Goal: Task Accomplishment & Management: Use online tool/utility

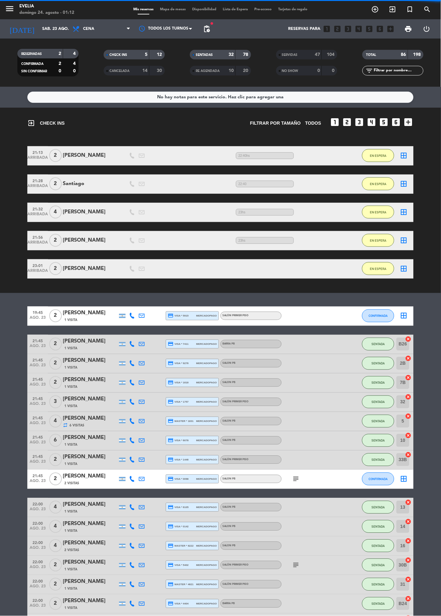
scroll to position [80, 0]
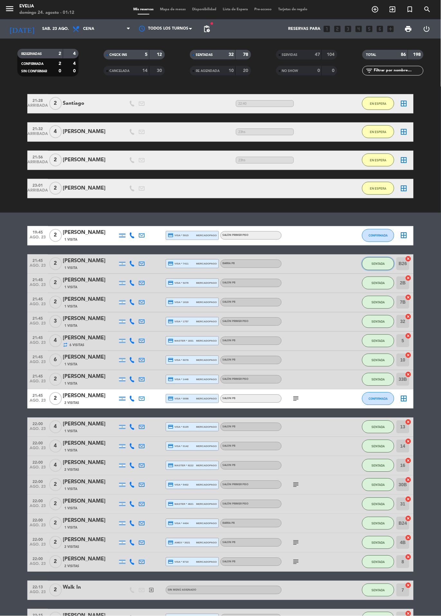
click at [364, 265] on button "SENTADA" at bounding box center [378, 264] width 32 height 13
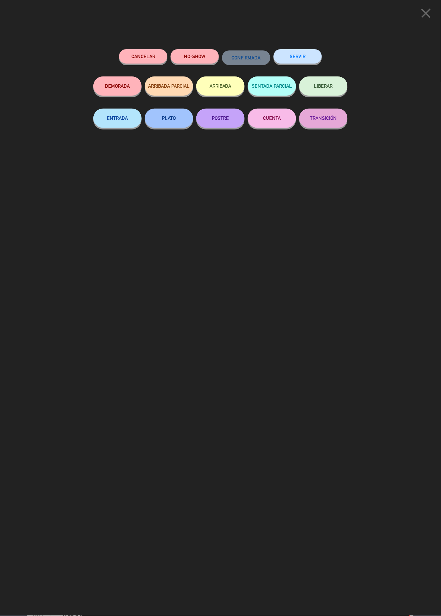
click at [304, 53] on button "SERVIR" at bounding box center [297, 56] width 48 height 14
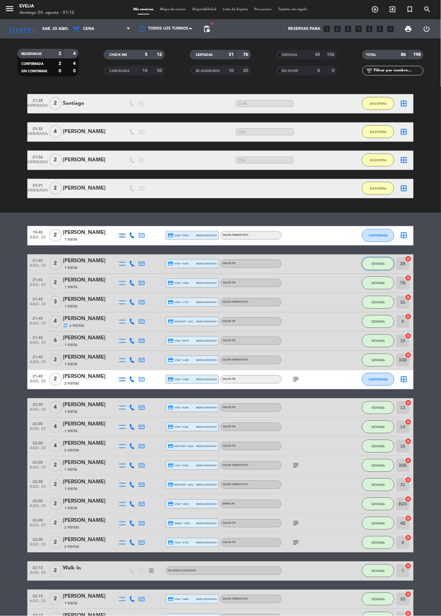
click at [373, 259] on button "SENTADA" at bounding box center [378, 264] width 32 height 13
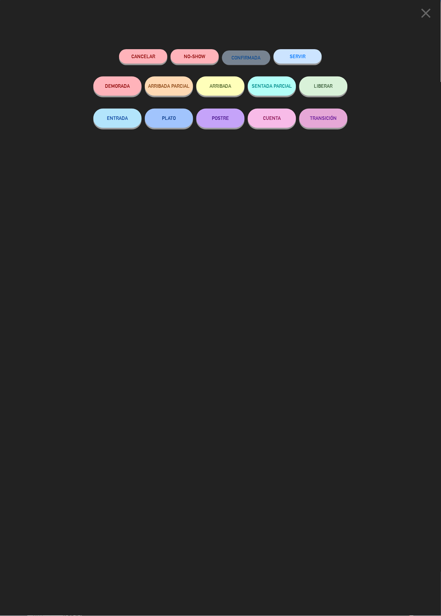
click at [301, 55] on button "SERVIR" at bounding box center [297, 56] width 48 height 14
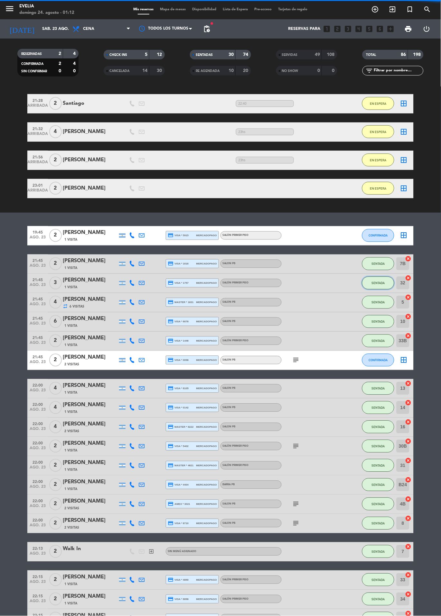
click at [374, 279] on button "SENTADA" at bounding box center [378, 283] width 32 height 13
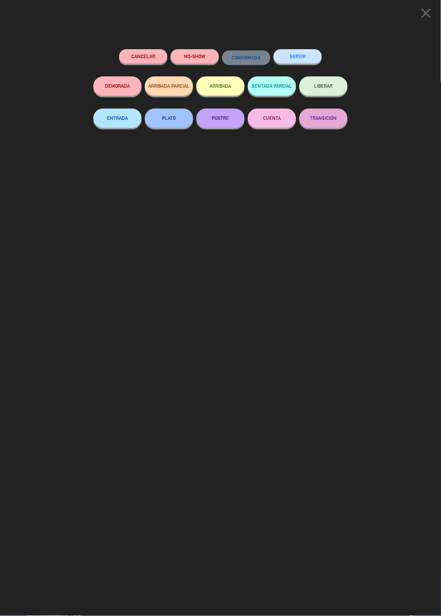
click at [299, 58] on button "SERVIR" at bounding box center [297, 56] width 48 height 14
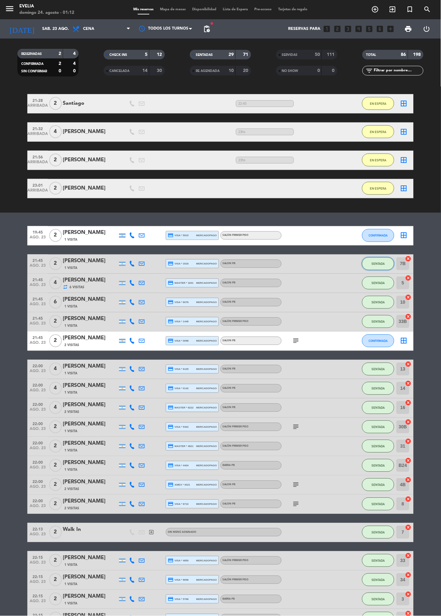
click at [366, 266] on button "SENTADA" at bounding box center [378, 264] width 32 height 13
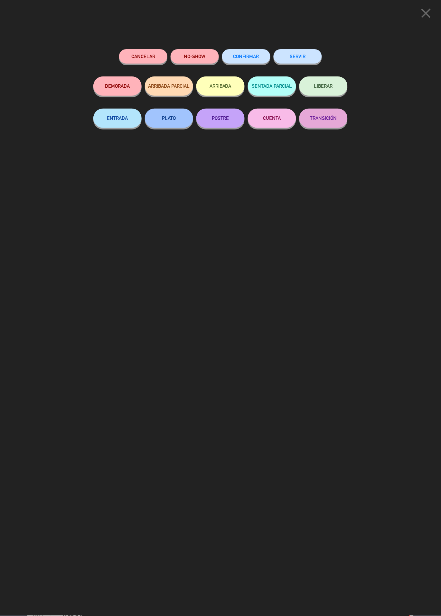
click at [303, 49] on div "SERVIR" at bounding box center [297, 62] width 48 height 27
click at [312, 51] on button "SERVIR" at bounding box center [297, 56] width 48 height 14
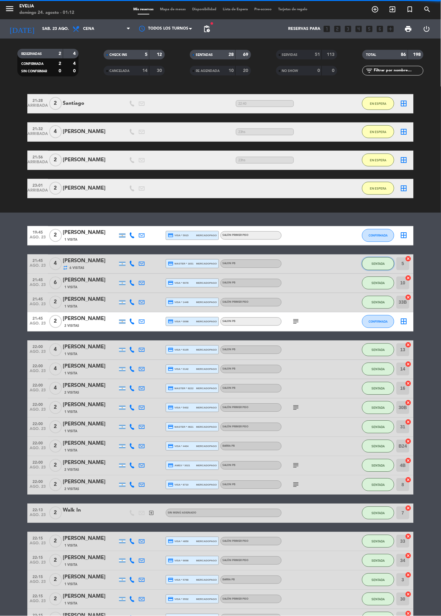
click at [371, 260] on button "SENTADA" at bounding box center [378, 264] width 32 height 13
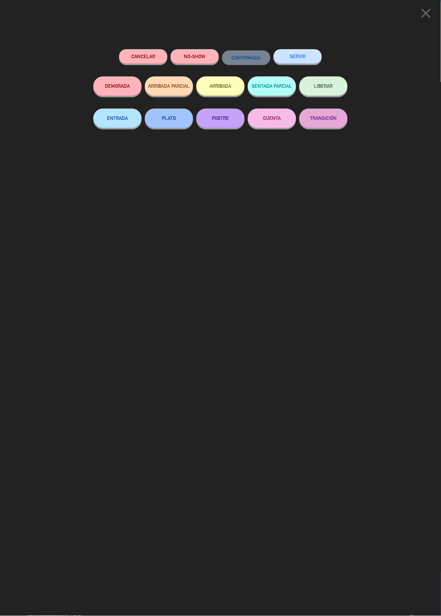
click at [301, 55] on button "SERVIR" at bounding box center [297, 56] width 48 height 14
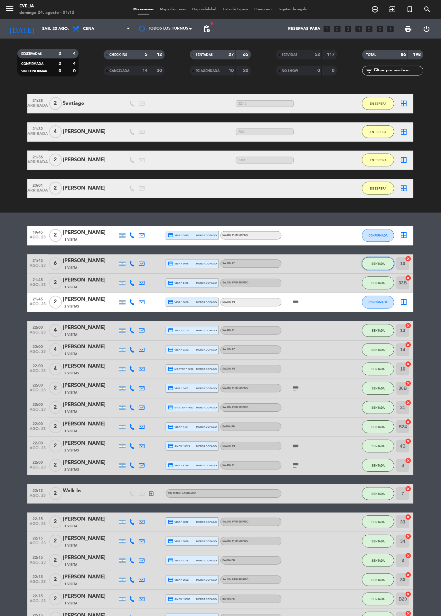
click at [378, 264] on span "SENTADA" at bounding box center [377, 264] width 13 height 4
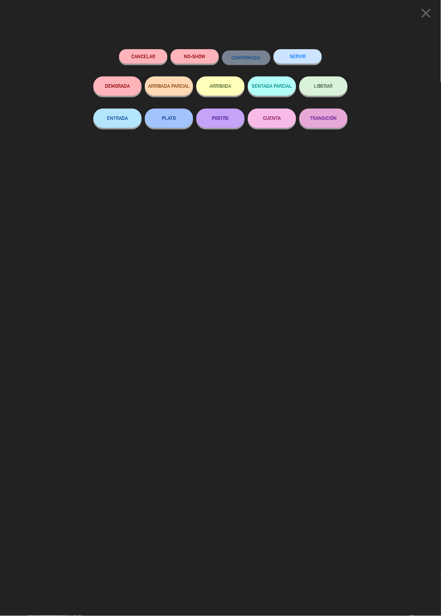
click at [292, 51] on button "SERVIR" at bounding box center [297, 56] width 48 height 14
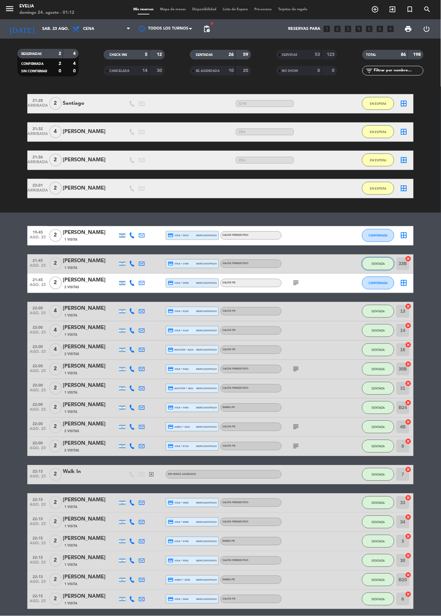
click at [375, 263] on span "SENTADA" at bounding box center [377, 264] width 13 height 4
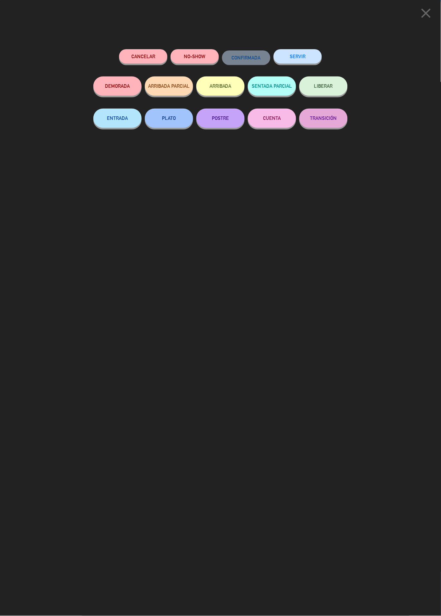
click at [299, 59] on button "SERVIR" at bounding box center [297, 56] width 48 height 14
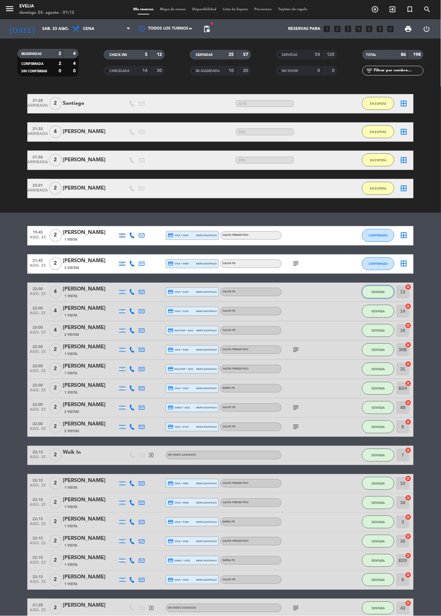
click at [384, 286] on button "SENTADA" at bounding box center [378, 292] width 32 height 13
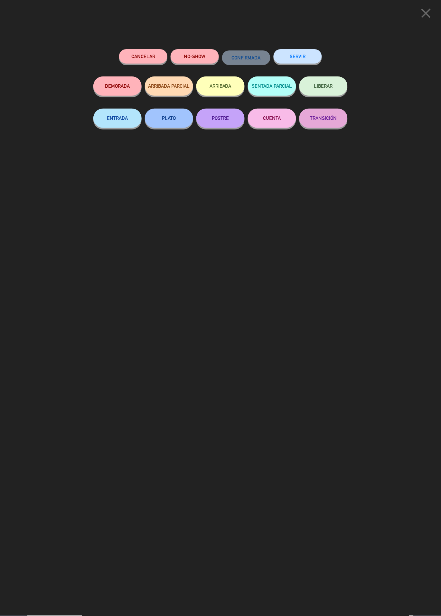
click at [301, 50] on div "SERVIR" at bounding box center [297, 62] width 48 height 27
click at [295, 55] on button "SERVIR" at bounding box center [297, 56] width 48 height 14
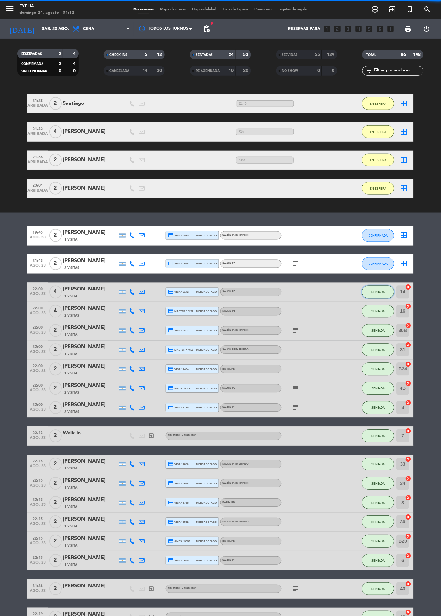
click at [370, 291] on button "SENTADA" at bounding box center [378, 292] width 32 height 13
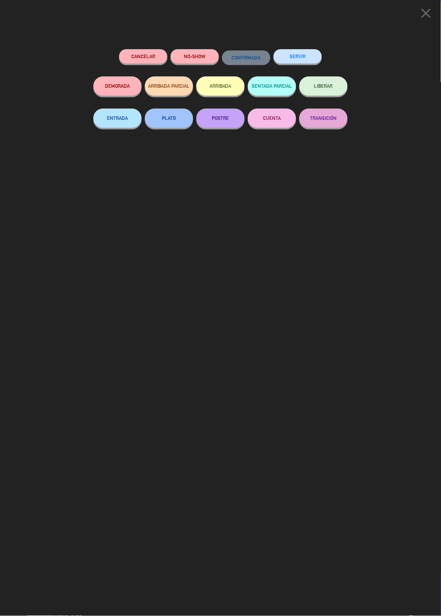
click at [306, 50] on div "SERVIR" at bounding box center [297, 62] width 48 height 27
click at [305, 55] on button "SERVIR" at bounding box center [297, 56] width 48 height 14
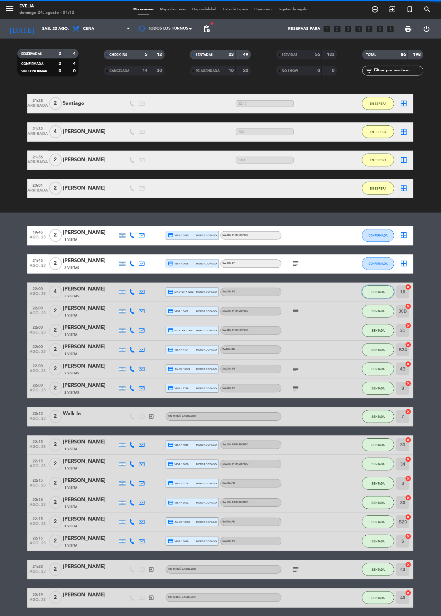
click at [364, 292] on button "SENTADA" at bounding box center [378, 292] width 32 height 13
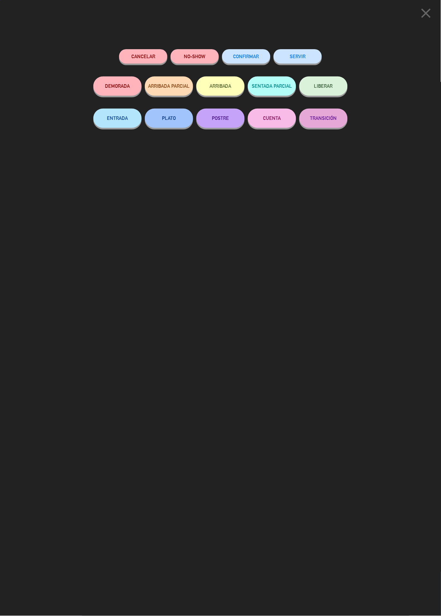
click at [292, 57] on button "SERVIR" at bounding box center [297, 56] width 48 height 14
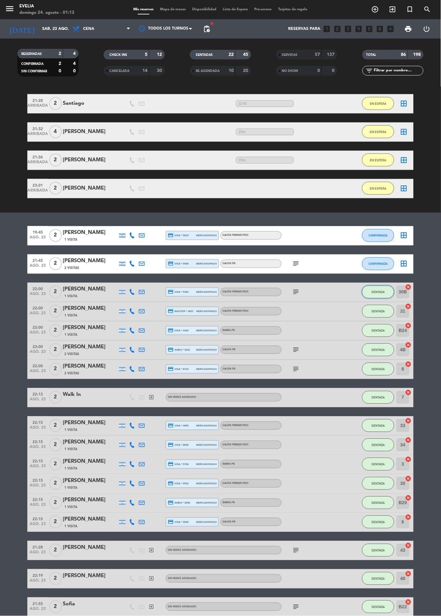
click at [378, 291] on span "SENTADA" at bounding box center [377, 293] width 13 height 4
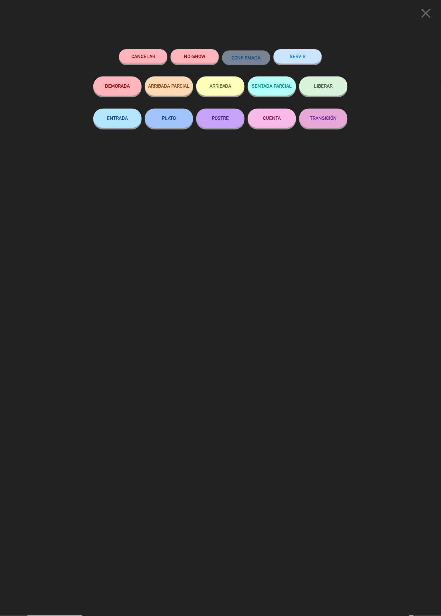
click at [300, 54] on button "SERVIR" at bounding box center [297, 56] width 48 height 14
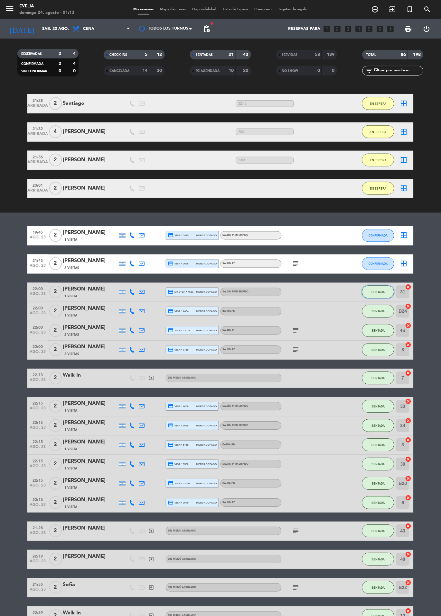
click at [380, 295] on button "SENTADA" at bounding box center [378, 292] width 32 height 13
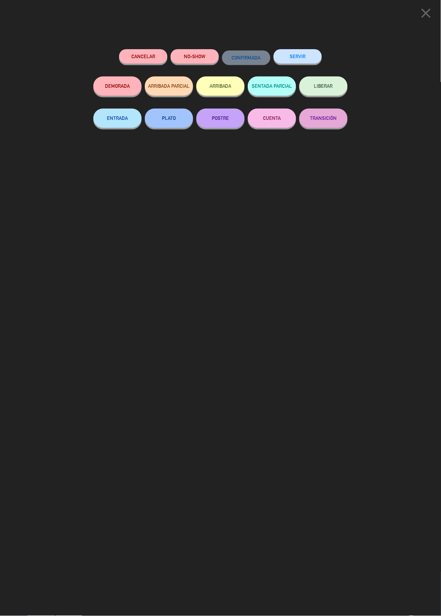
click at [302, 50] on div "SERVIR" at bounding box center [297, 62] width 48 height 27
click at [303, 53] on button "SERVIR" at bounding box center [297, 56] width 48 height 14
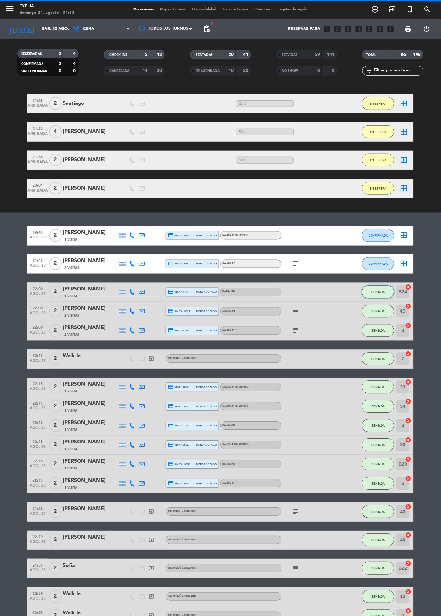
click at [363, 288] on button "SENTADA" at bounding box center [378, 292] width 32 height 13
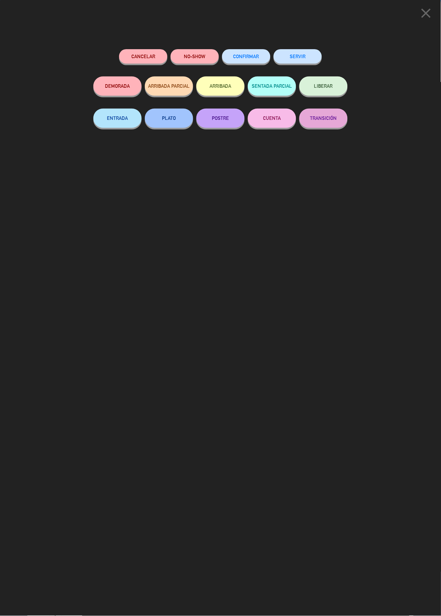
click at [290, 58] on button "SERVIR" at bounding box center [297, 56] width 48 height 14
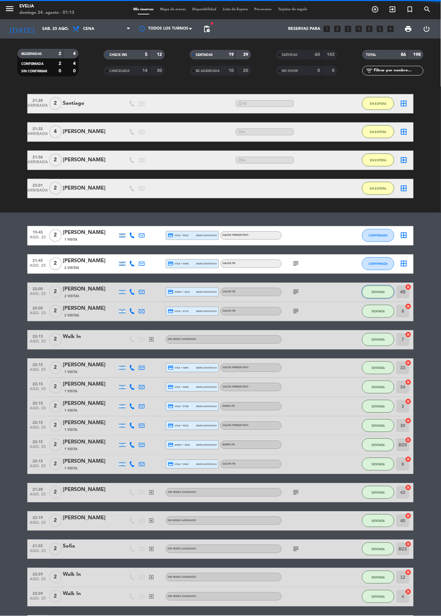
click at [373, 295] on button "SENTADA" at bounding box center [378, 292] width 32 height 13
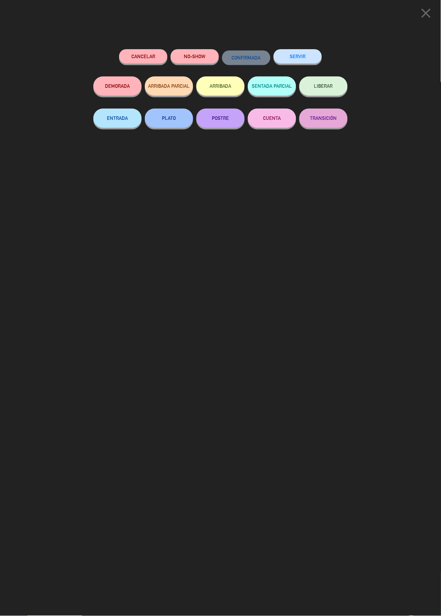
click at [289, 57] on button "SERVIR" at bounding box center [297, 56] width 48 height 14
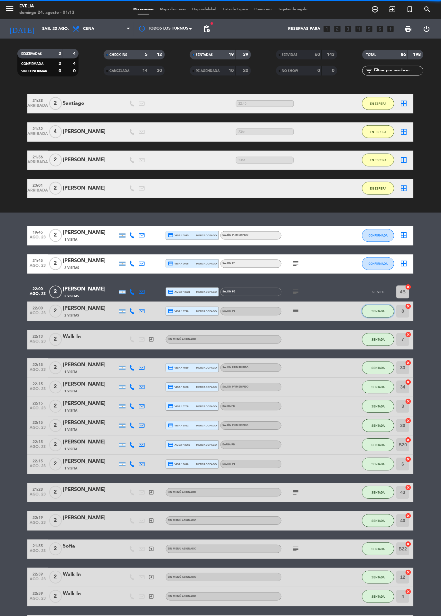
click at [373, 313] on span "SENTADA" at bounding box center [377, 312] width 13 height 4
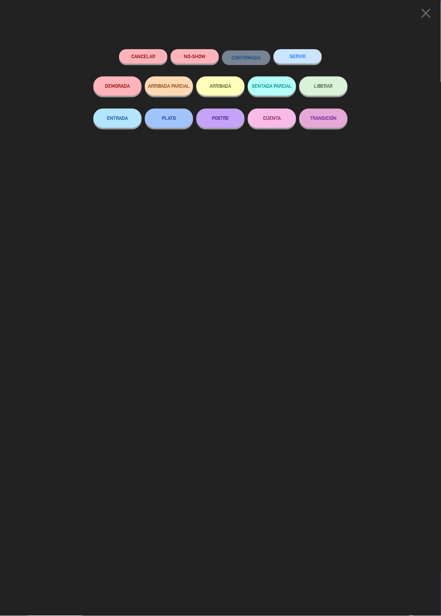
click at [311, 63] on button "SERVIR" at bounding box center [297, 56] width 48 height 14
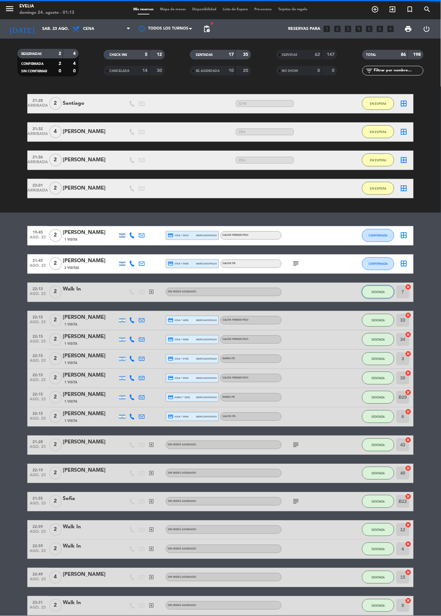
click at [372, 296] on button "SENTADA" at bounding box center [378, 292] width 32 height 13
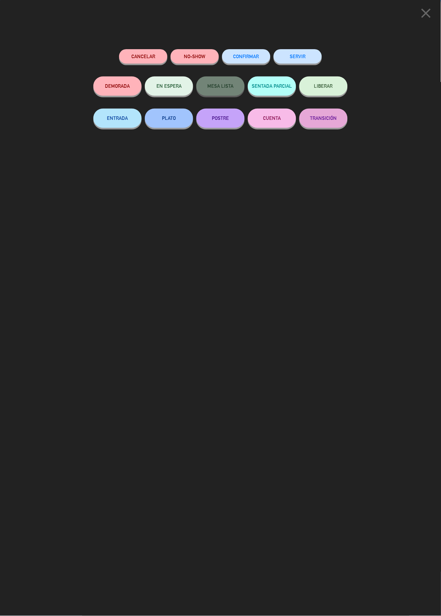
click at [298, 61] on button "SERVIR" at bounding box center [297, 56] width 48 height 14
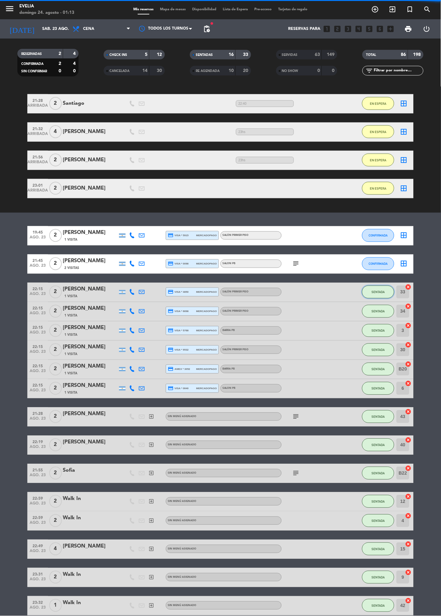
click at [365, 293] on button "SENTADA" at bounding box center [378, 292] width 32 height 13
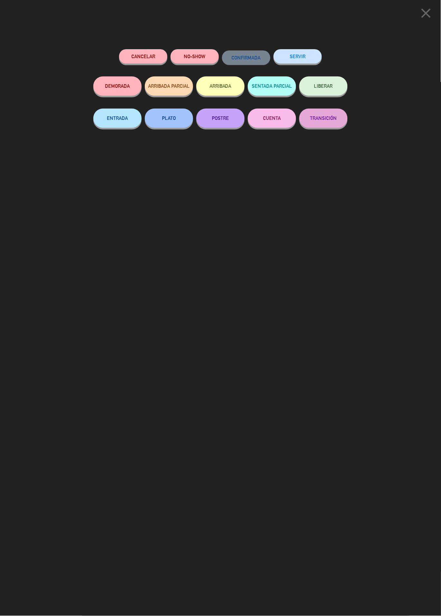
click at [308, 58] on button "SERVIR" at bounding box center [297, 56] width 48 height 14
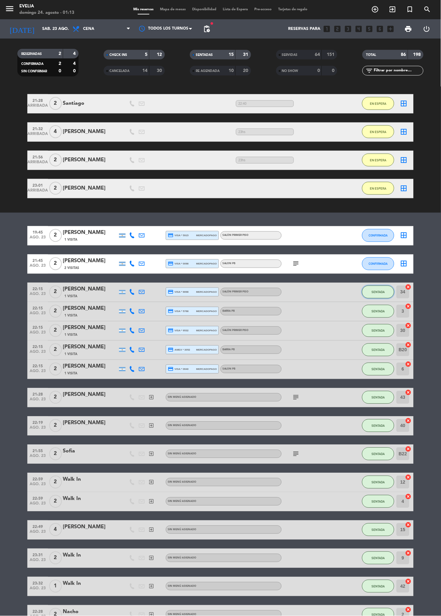
click at [375, 287] on button "SENTADA" at bounding box center [378, 292] width 32 height 13
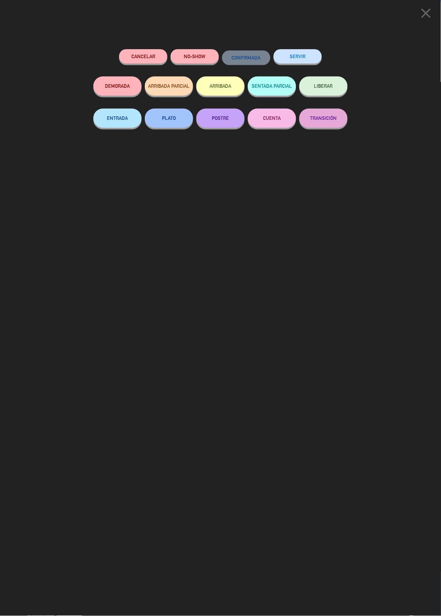
click at [298, 50] on div "SERVIR" at bounding box center [297, 62] width 48 height 27
click at [304, 63] on button "SERVIR" at bounding box center [297, 56] width 48 height 14
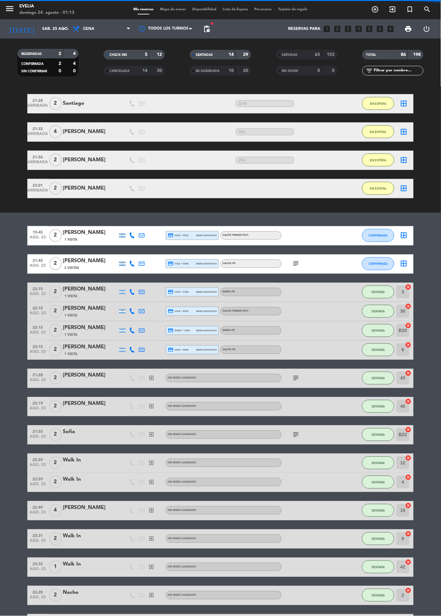
scroll to position [68, 0]
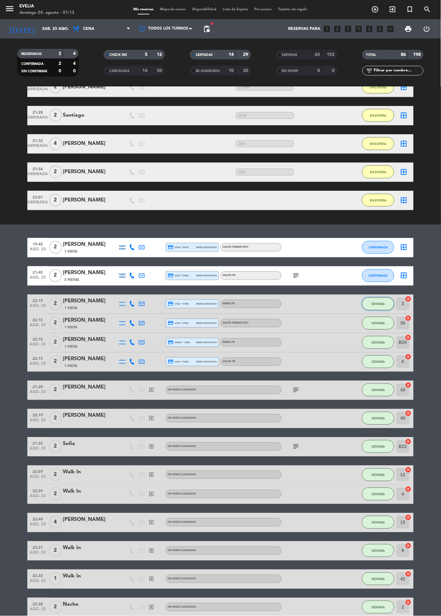
click at [367, 307] on button "SENTADA" at bounding box center [378, 304] width 32 height 13
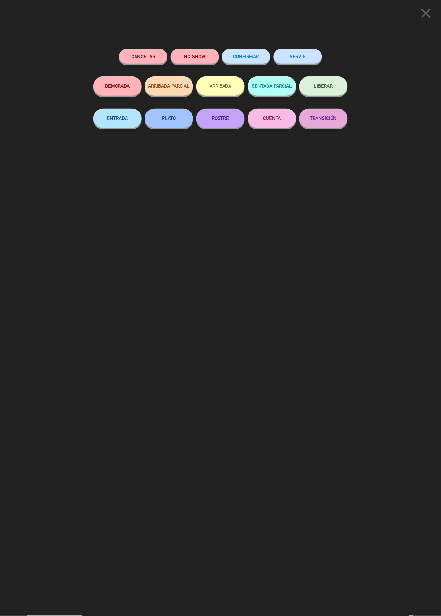
click at [289, 52] on button "SERVIR" at bounding box center [297, 56] width 48 height 14
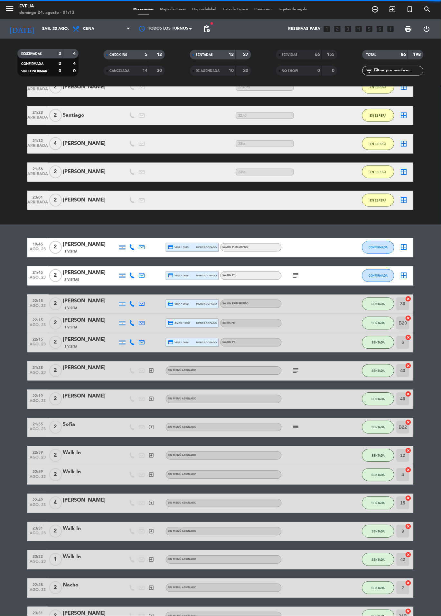
scroll to position [49, 0]
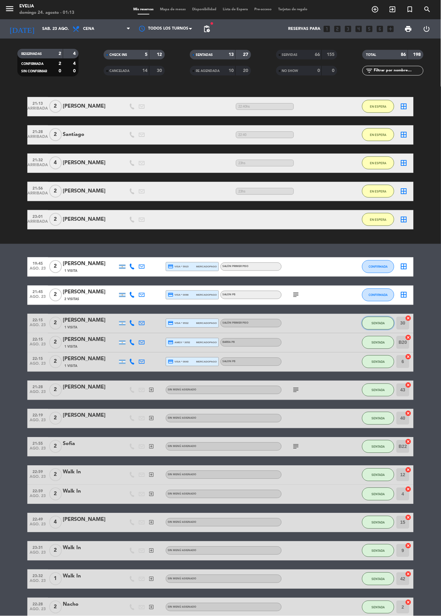
click at [370, 319] on button "SENTADA" at bounding box center [378, 323] width 32 height 13
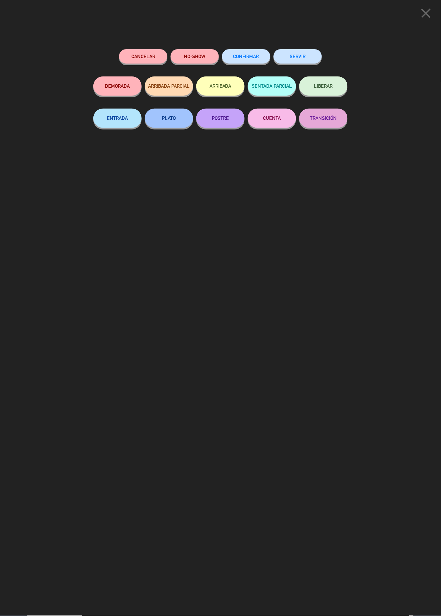
click at [301, 59] on button "SERVIR" at bounding box center [297, 56] width 48 height 14
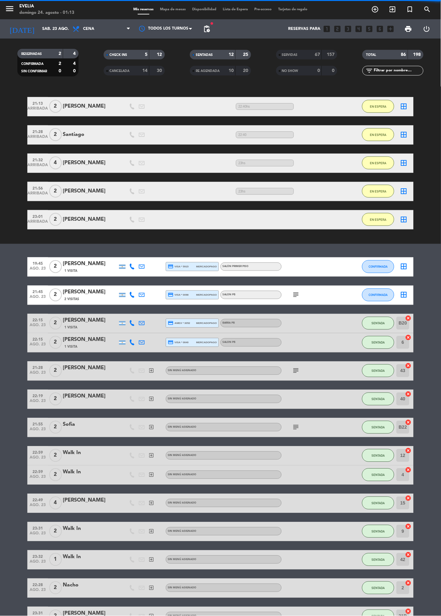
scroll to position [30, 0]
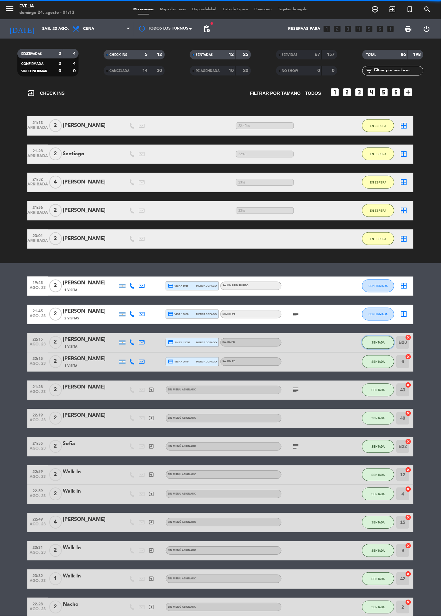
click at [367, 339] on button "SENTADA" at bounding box center [378, 342] width 32 height 13
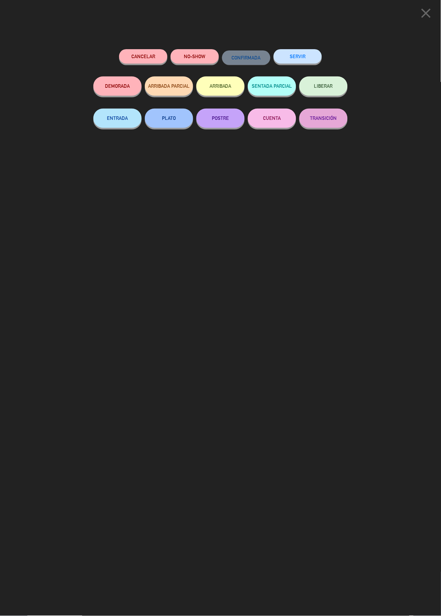
click at [309, 60] on button "SERVIR" at bounding box center [297, 56] width 48 height 14
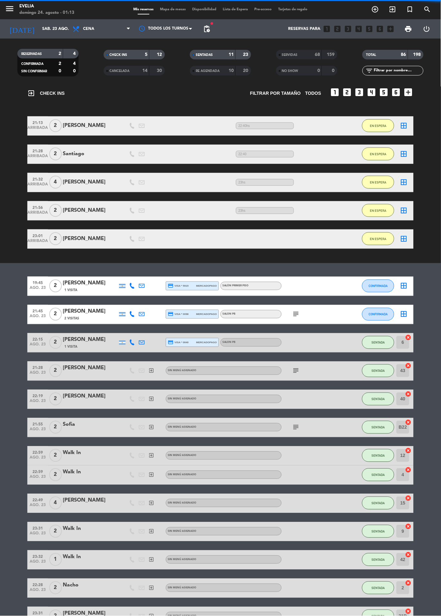
scroll to position [11, 0]
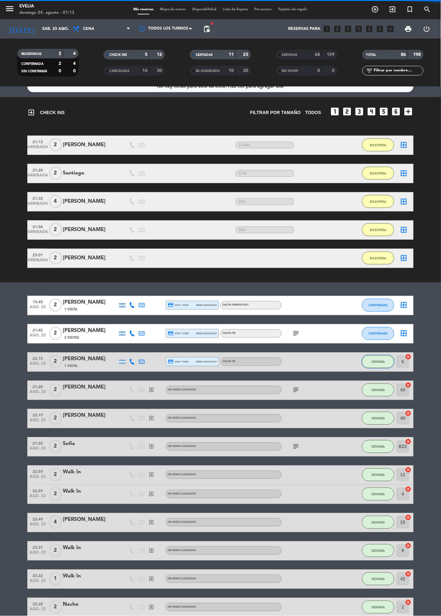
click at [372, 368] on button "SENTADA" at bounding box center [378, 362] width 32 height 13
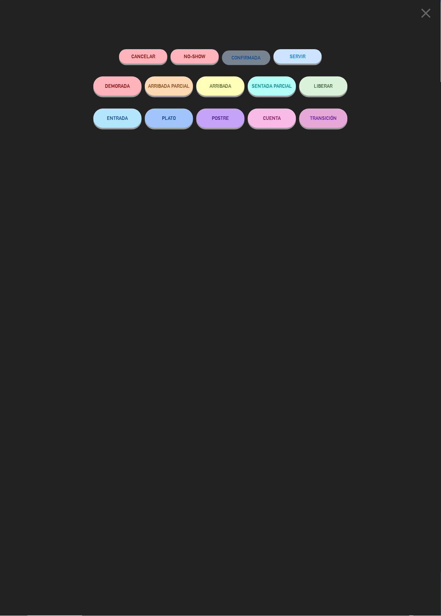
click at [275, 41] on div "close Cancelar NO-SHOW CONFIRMADA SERVIR DEMORADA ARRIBADA PARCIAL ARRIBADA SEN…" at bounding box center [220, 308] width 441 height 616
click at [290, 57] on button "SERVIR" at bounding box center [297, 56] width 48 height 14
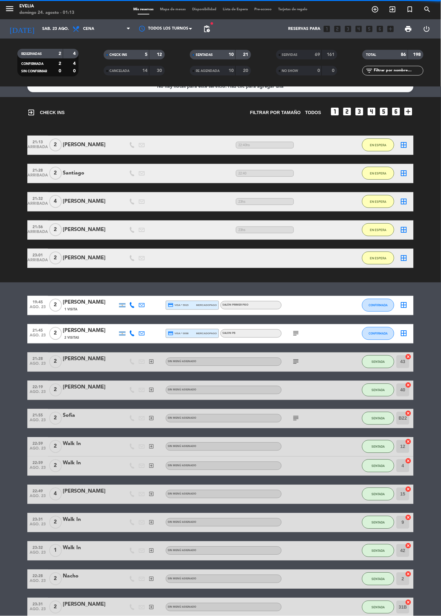
scroll to position [0, 0]
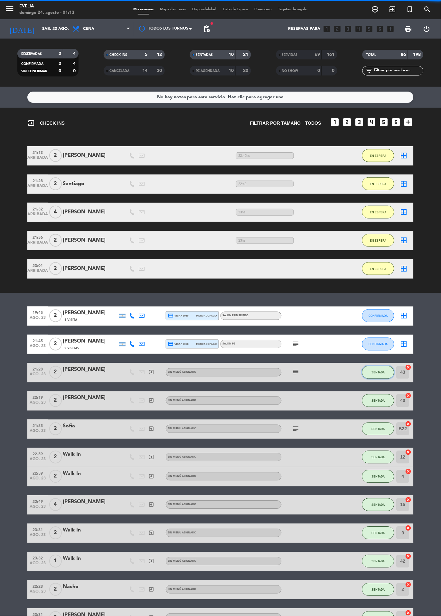
click at [377, 371] on span "SENTADA" at bounding box center [377, 373] width 13 height 4
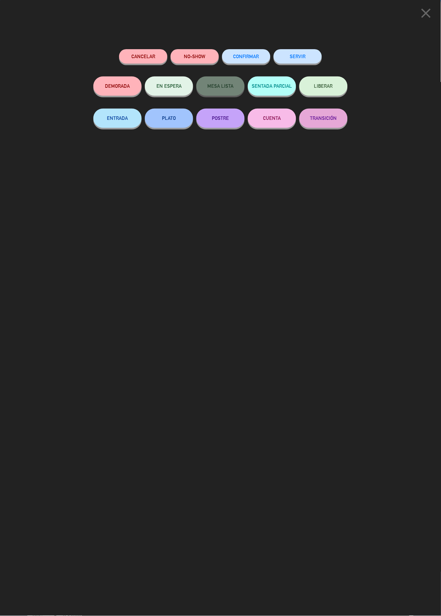
click at [297, 56] on button "SERVIR" at bounding box center [297, 56] width 48 height 14
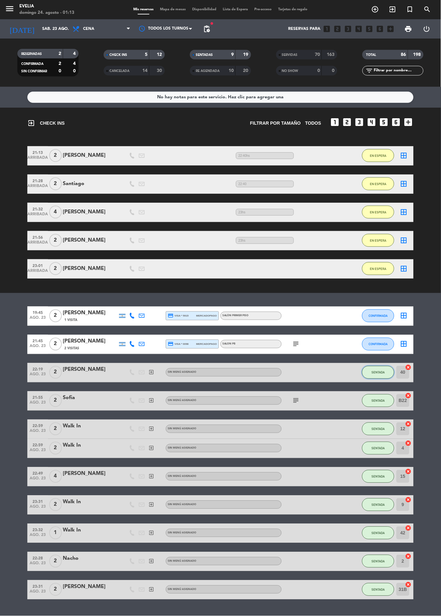
click at [382, 374] on span "SENTADA" at bounding box center [377, 373] width 13 height 4
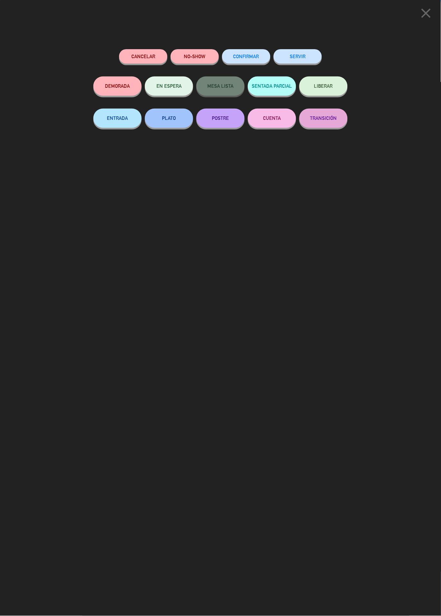
click at [305, 54] on button "SERVIR" at bounding box center [297, 56] width 48 height 14
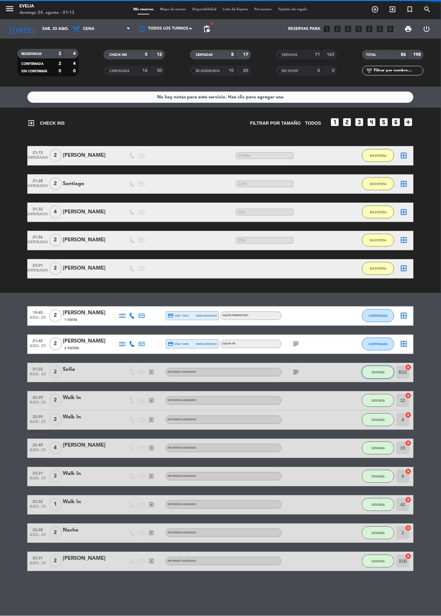
click at [367, 378] on button "SENTADA" at bounding box center [378, 372] width 32 height 13
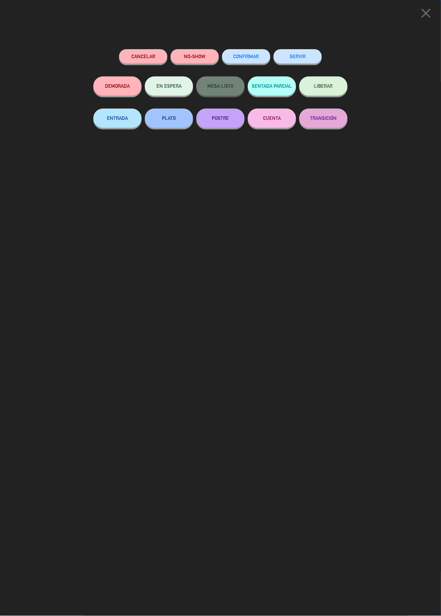
click at [300, 58] on button "SERVIR" at bounding box center [297, 56] width 48 height 14
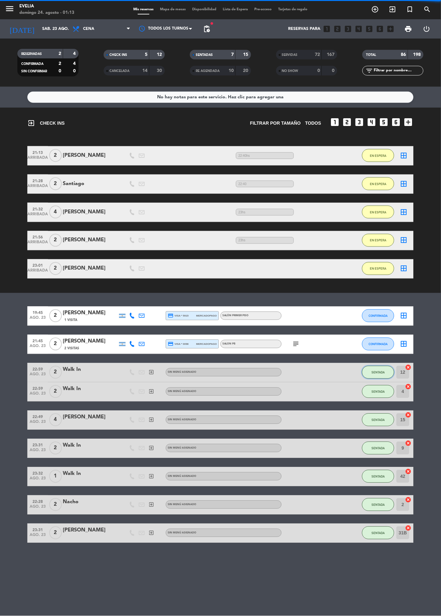
click at [364, 372] on button "SENTADA" at bounding box center [378, 372] width 32 height 13
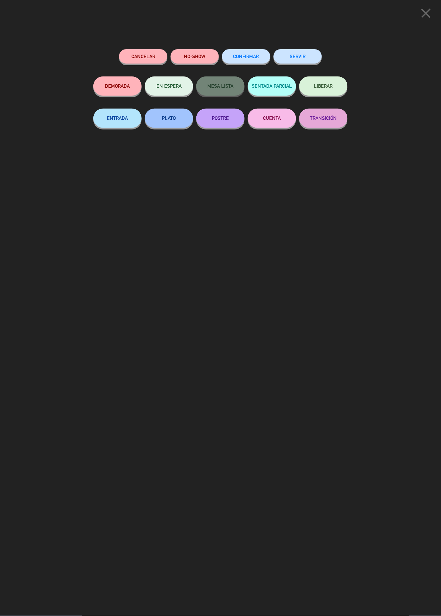
click at [306, 58] on button "SERVIR" at bounding box center [297, 56] width 48 height 14
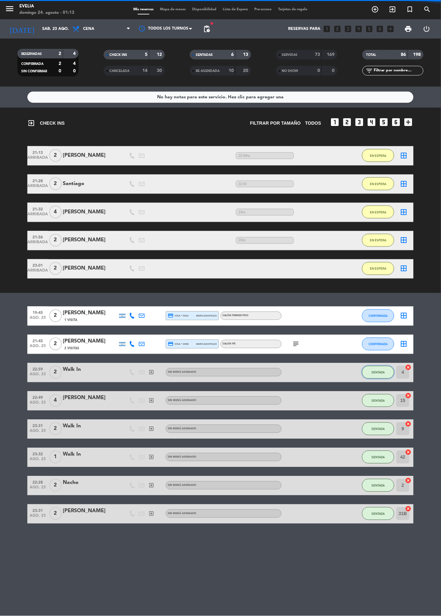
click at [372, 375] on button "SENTADA" at bounding box center [378, 372] width 32 height 13
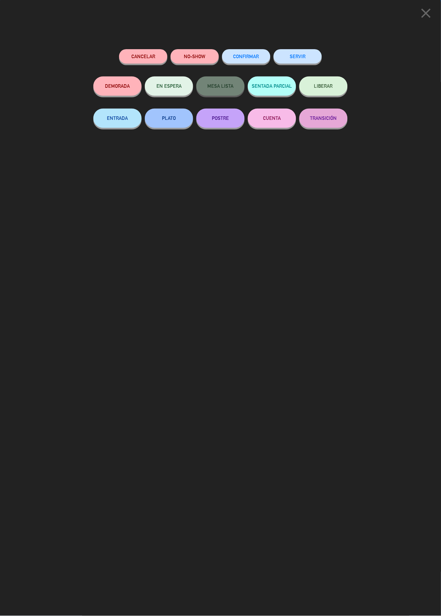
click at [296, 56] on button "SERVIR" at bounding box center [297, 56] width 48 height 14
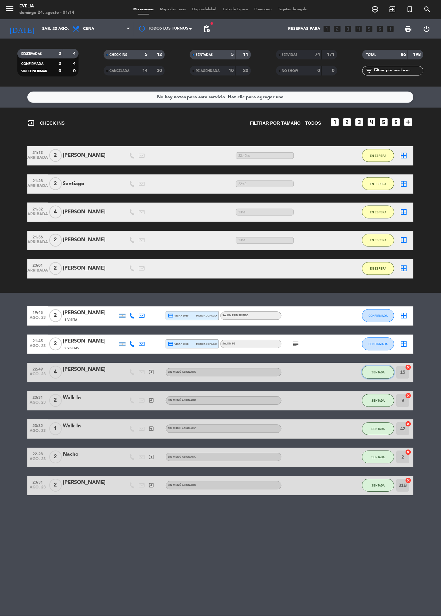
click at [371, 378] on button "SENTADA" at bounding box center [378, 372] width 32 height 13
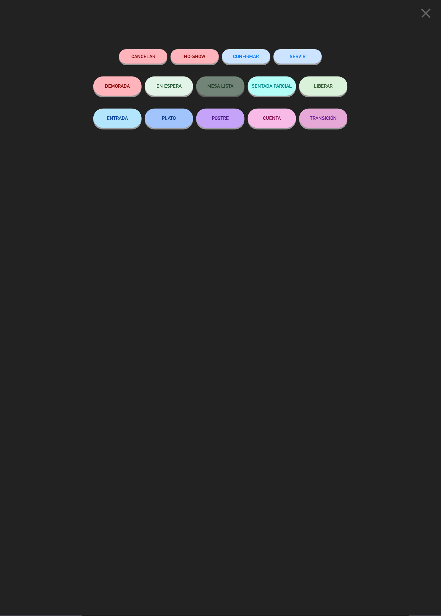
click at [300, 56] on button "SERVIR" at bounding box center [297, 56] width 48 height 14
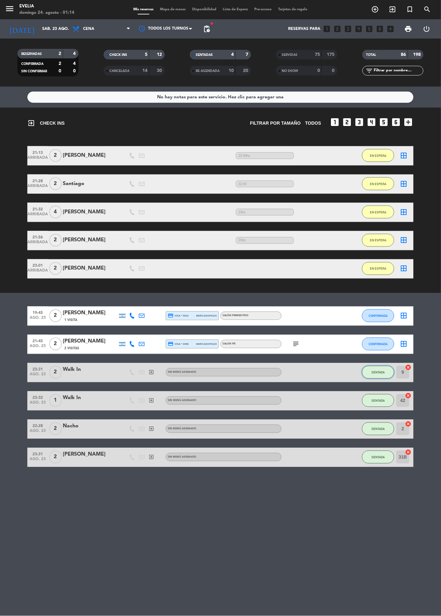
click at [366, 373] on button "SENTADA" at bounding box center [378, 372] width 32 height 13
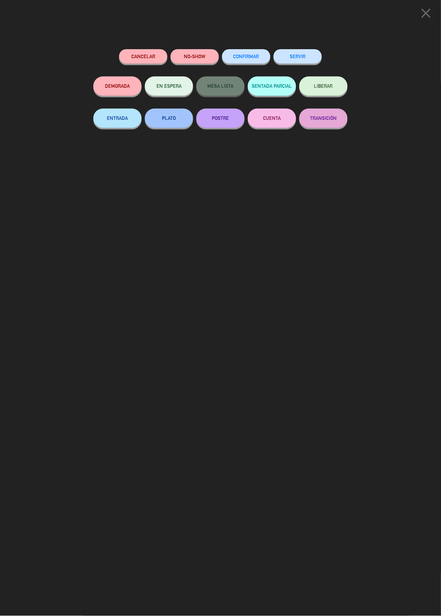
click at [309, 53] on button "SERVIR" at bounding box center [297, 56] width 48 height 14
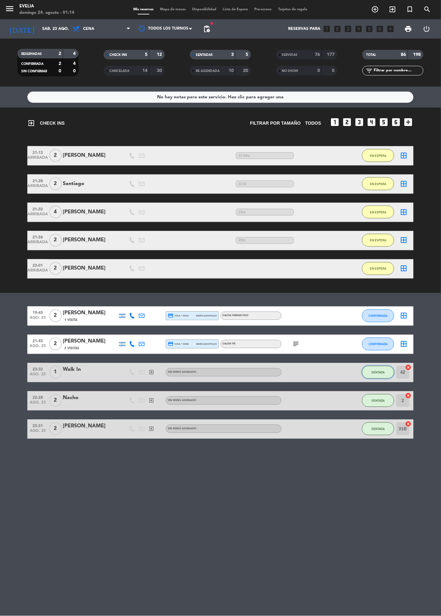
click at [362, 371] on button "SENTADA" at bounding box center [378, 372] width 32 height 13
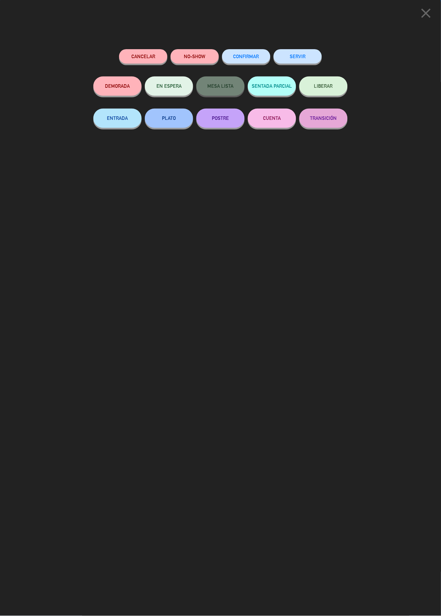
click at [303, 55] on button "SERVIR" at bounding box center [297, 56] width 48 height 14
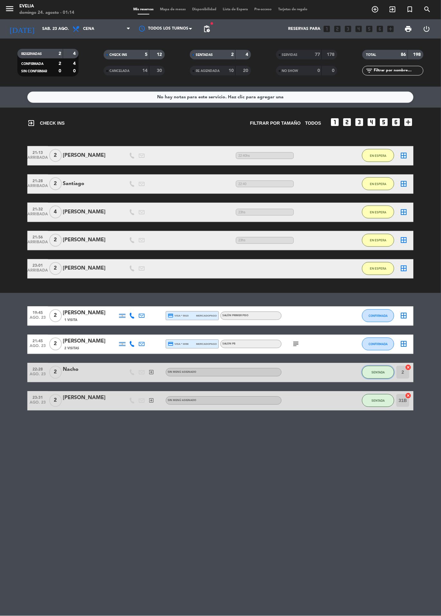
click at [370, 379] on button "SENTADA" at bounding box center [378, 372] width 32 height 13
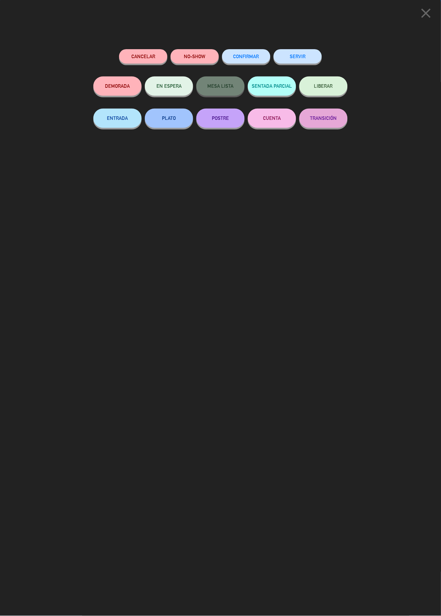
click at [298, 62] on button "SERVIR" at bounding box center [297, 56] width 48 height 14
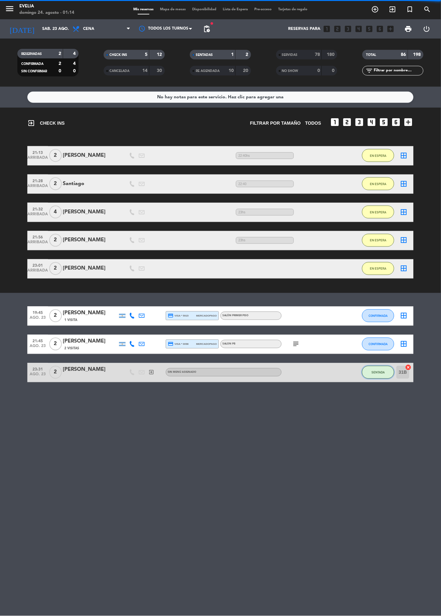
click at [377, 372] on span "SENTADA" at bounding box center [377, 373] width 13 height 4
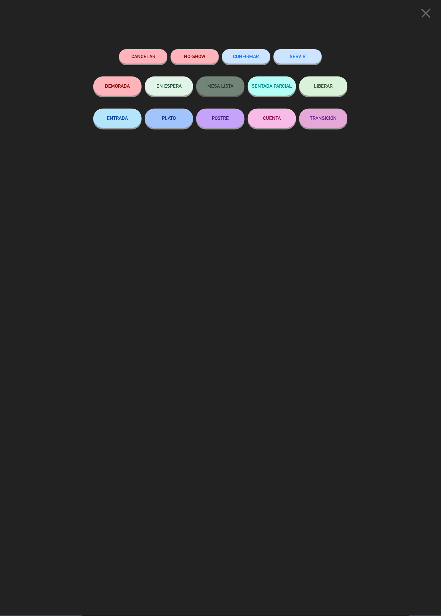
click at [304, 61] on button "SERVIR" at bounding box center [297, 56] width 48 height 14
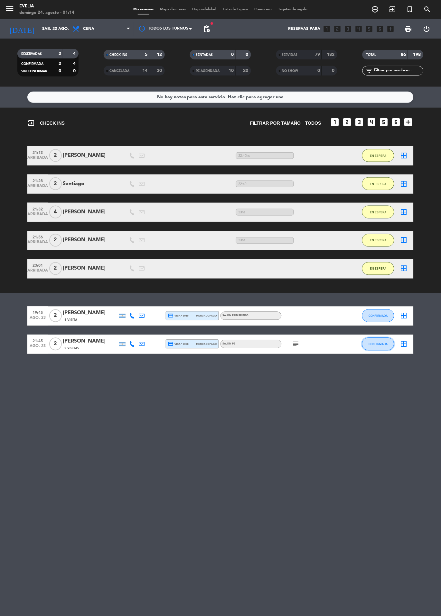
click at [375, 344] on span "CONFIRMADA" at bounding box center [378, 345] width 19 height 4
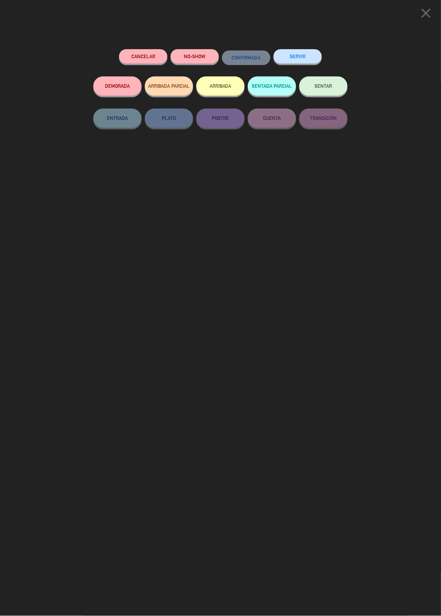
click at [309, 55] on button "SERVIR" at bounding box center [297, 56] width 48 height 14
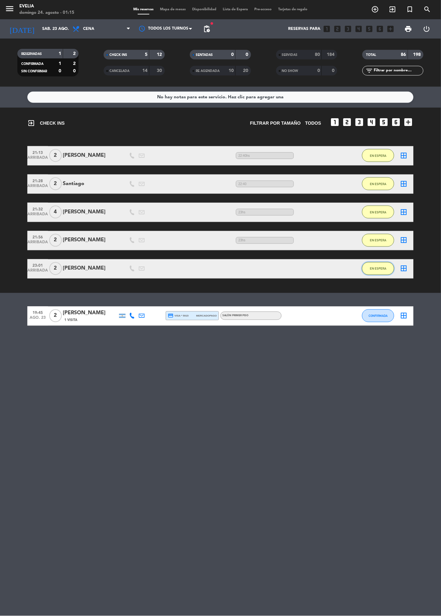
click at [379, 274] on button "EN ESPERA" at bounding box center [378, 268] width 32 height 13
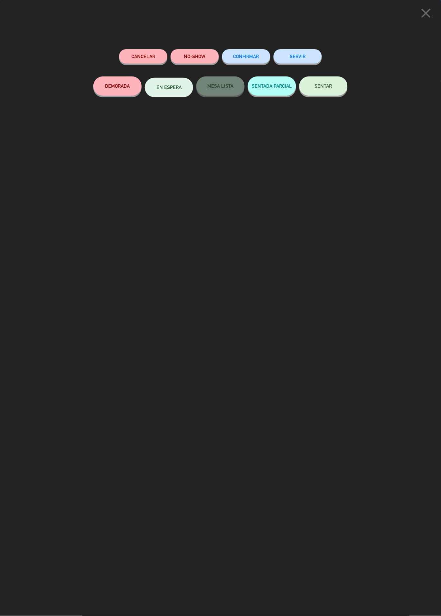
click at [299, 56] on button "SERVIR" at bounding box center [297, 56] width 48 height 14
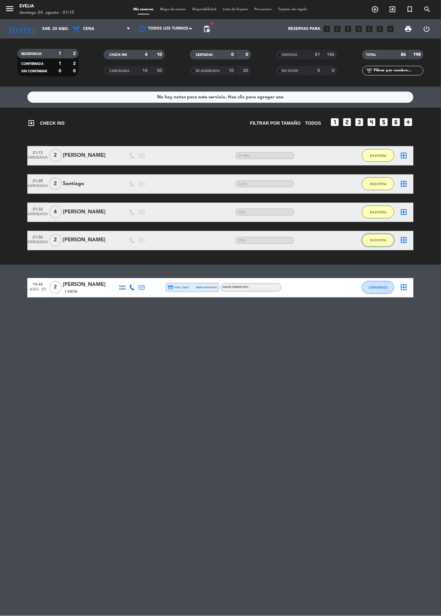
click at [386, 239] on span "EN ESPERA" at bounding box center [378, 241] width 16 height 4
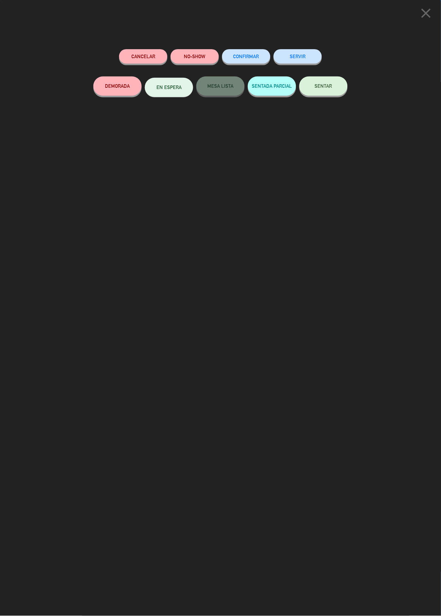
click at [312, 52] on button "SERVIR" at bounding box center [297, 56] width 48 height 14
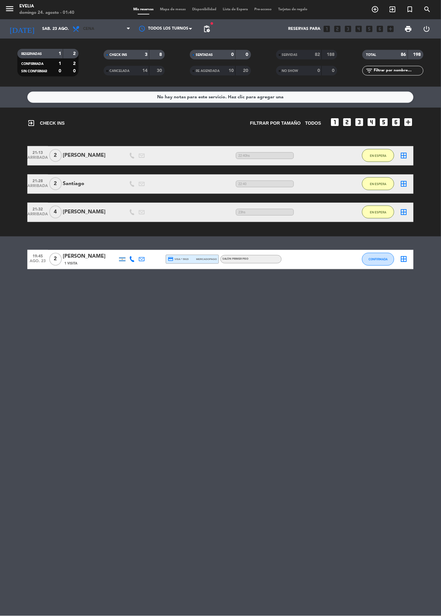
click at [104, 35] on span "Cena" at bounding box center [101, 29] width 64 height 14
click at [103, 61] on div "menu [PERSON_NAME][DATE] 24. agosto - 01:40 Mis reservas Mapa de mesas Disponib…" at bounding box center [220, 43] width 441 height 87
click at [47, 29] on input "sáb. 23 ago." at bounding box center [66, 28] width 54 height 11
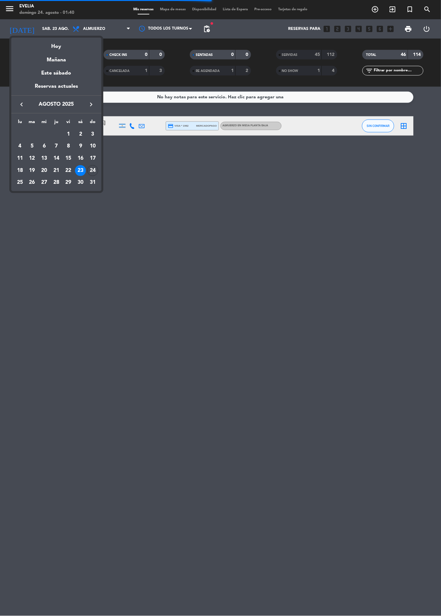
click at [95, 174] on div "24" at bounding box center [92, 170] width 11 height 11
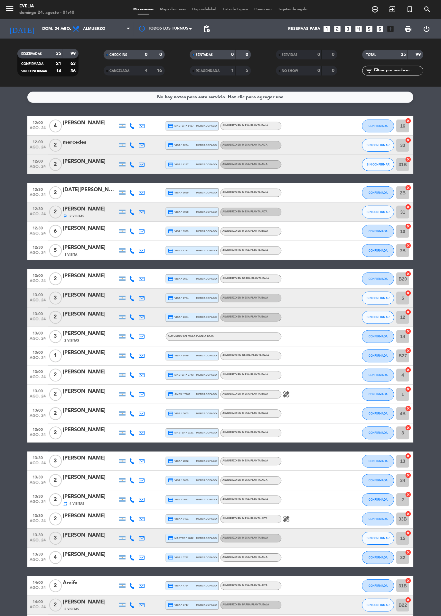
click at [50, 32] on input "dom. 24 ago." at bounding box center [66, 28] width 54 height 11
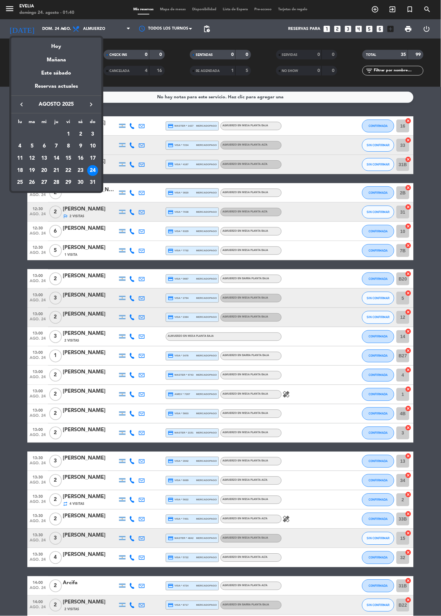
click at [68, 170] on div "22" at bounding box center [68, 170] width 11 height 11
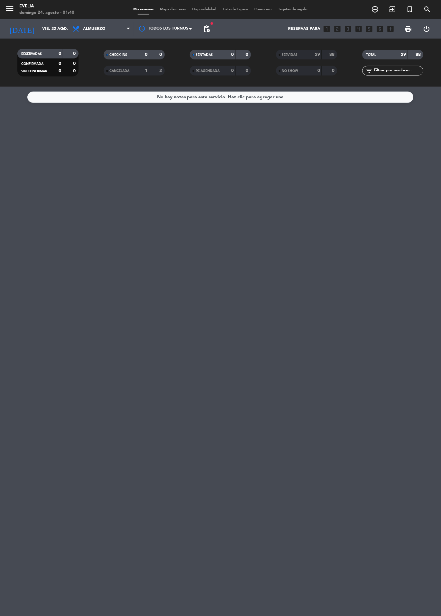
click at [39, 30] on input "vie. 22 ago." at bounding box center [66, 28] width 54 height 11
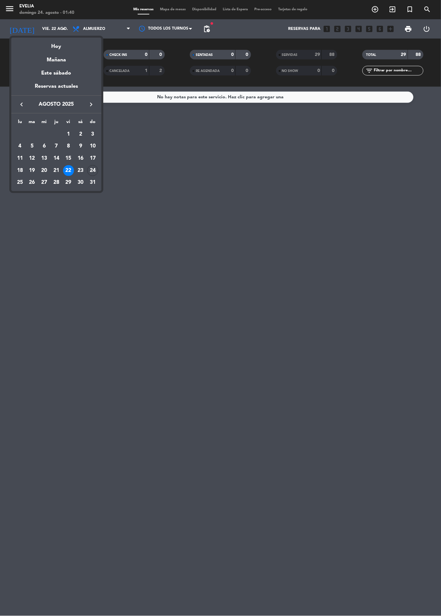
click at [46, 172] on div "20" at bounding box center [44, 170] width 11 height 11
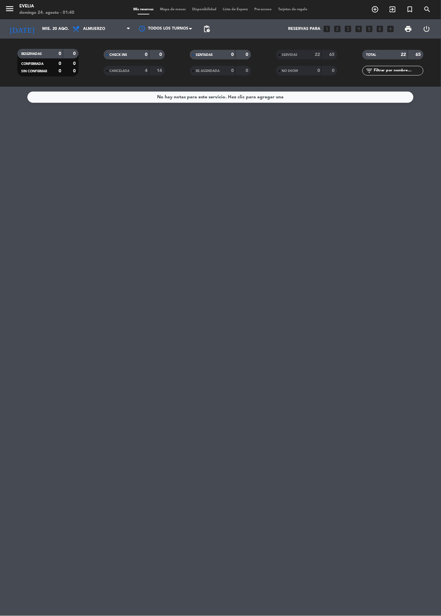
click at [54, 30] on input "mié. 20 ago." at bounding box center [66, 28] width 54 height 11
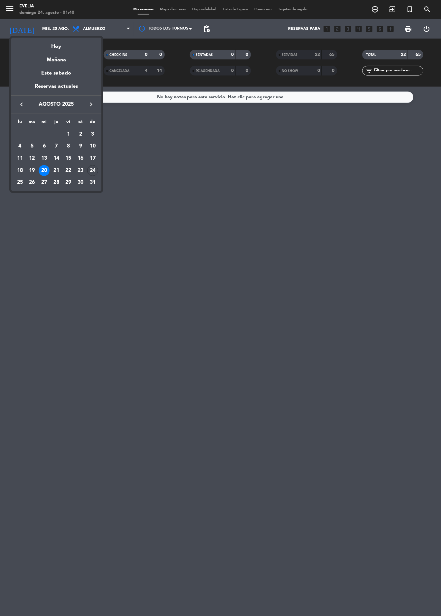
click at [92, 171] on div "24" at bounding box center [92, 170] width 11 height 11
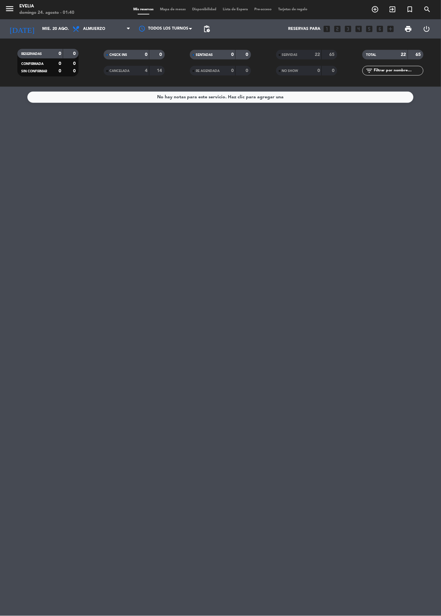
type input "dom. 24 ago."
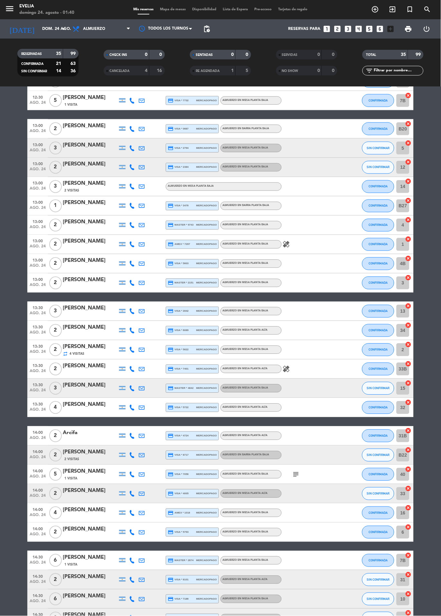
scroll to position [169, 0]
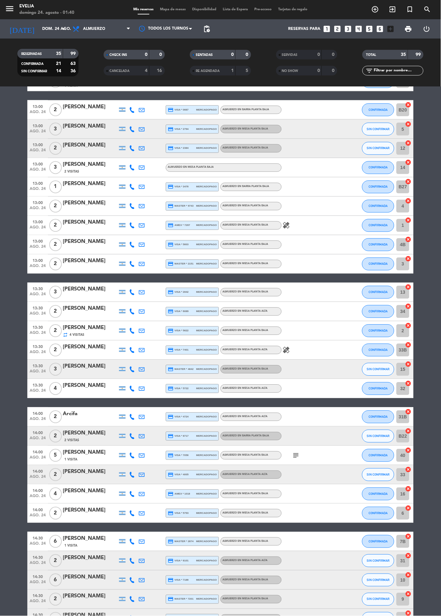
click at [287, 226] on icon "healing" at bounding box center [286, 226] width 8 height 8
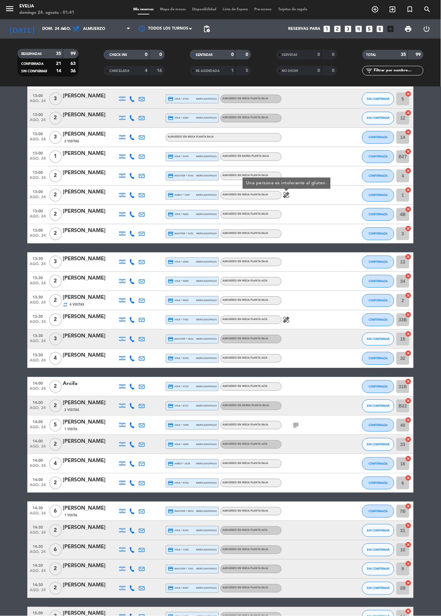
click at [288, 322] on icon "healing" at bounding box center [286, 320] width 8 height 8
click at [432, 276] on bookings-row "12:00 [DATE] 4 [PERSON_NAME] credit_card master * 1427 mercadopago ALMUERZO en …" at bounding box center [220, 281] width 441 height 729
click at [298, 426] on icon "subject" at bounding box center [296, 426] width 8 height 8
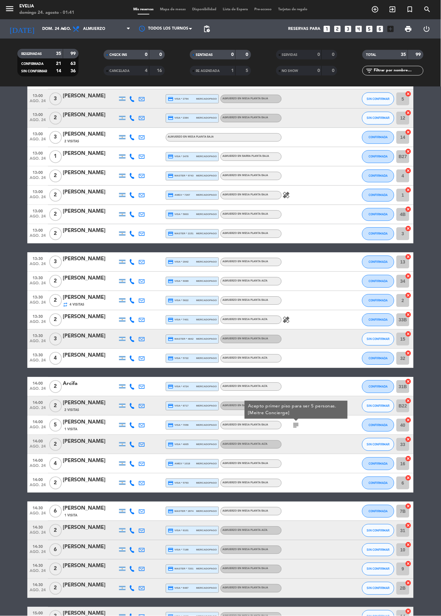
scroll to position [0, 0]
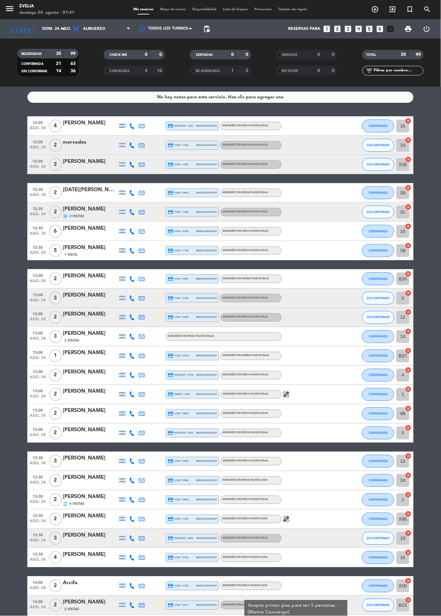
click at [174, 9] on span "Mapa de mesas" at bounding box center [173, 10] width 32 height 4
